Goal: Task Accomplishment & Management: Manage account settings

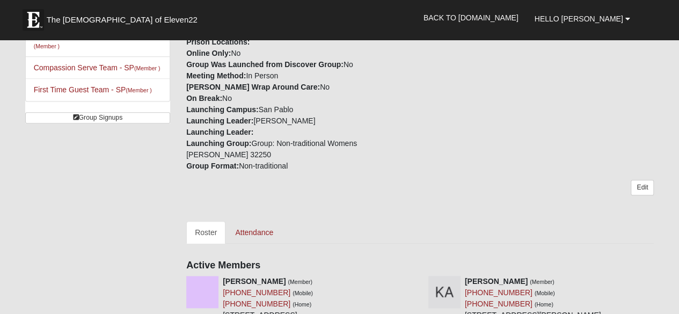
scroll to position [299, 0]
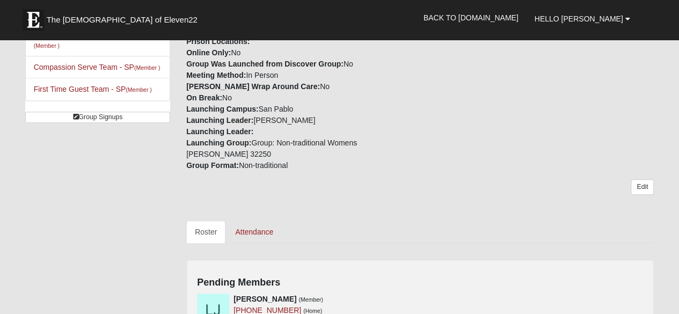
click at [314, 260] on div "Pending Members [PERSON_NAME] (Member) [PHONE_NUMBER] (Home) [PHONE_NUMBER] (Mo…" at bounding box center [419, 313] width 467 height 109
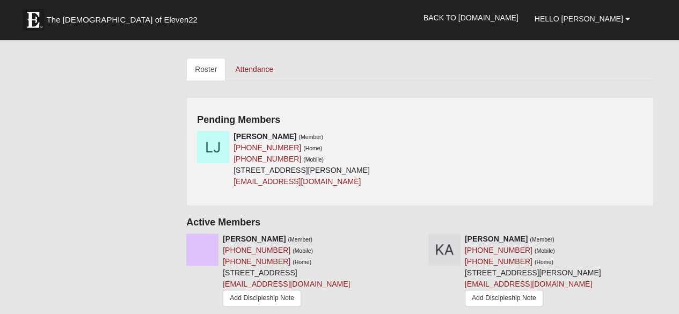
scroll to position [463, 0]
click at [416, 132] on icon at bounding box center [417, 136] width 8 height 8
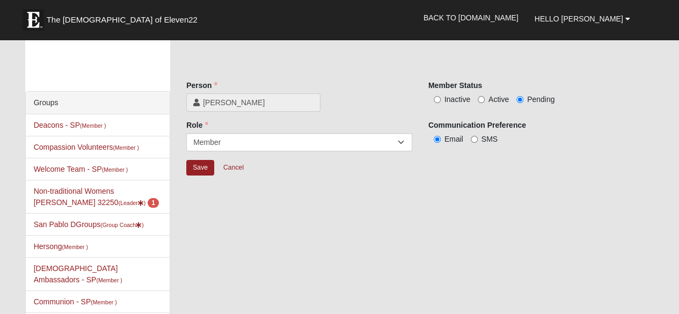
scroll to position [9, 0]
click at [496, 101] on span "Active" at bounding box center [498, 100] width 20 height 9
click at [485, 101] on input "Active" at bounding box center [481, 100] width 7 height 7
radio input "true"
click at [201, 167] on input "Save" at bounding box center [200, 169] width 28 height 16
